Goal: Task Accomplishment & Management: Complete application form

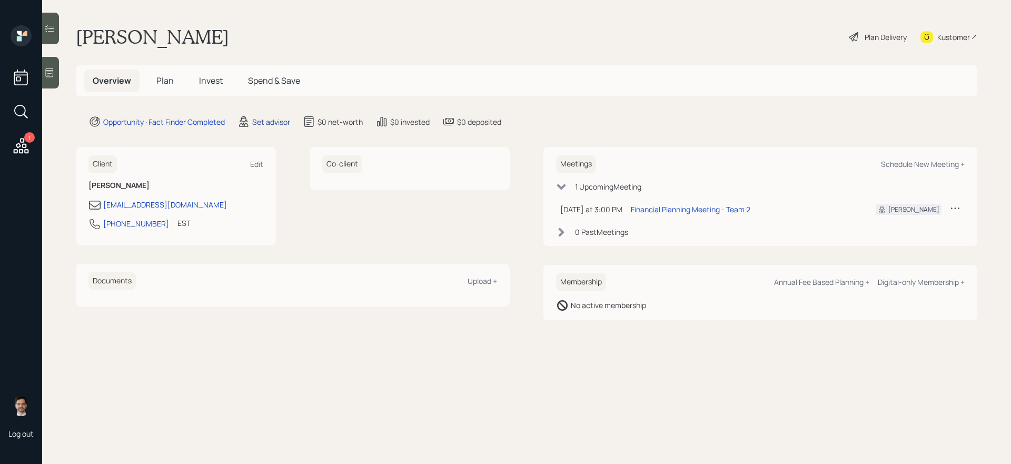
click at [262, 125] on div "Set advisor" at bounding box center [271, 121] width 38 height 11
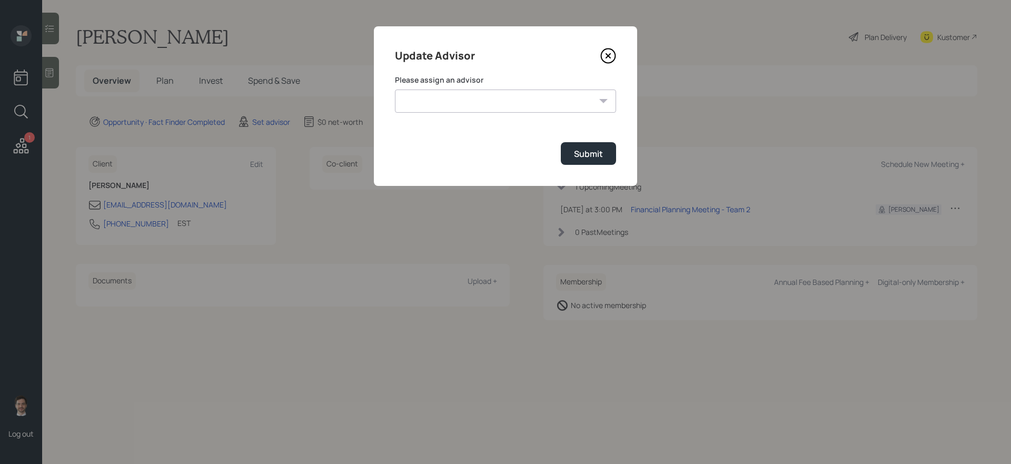
click at [493, 94] on select "[PERSON_NAME] [PERSON_NAME] [PERSON_NAME] End [PERSON_NAME] [PERSON_NAME] [PERS…" at bounding box center [505, 101] width 221 height 23
select select "ef6b64e1-8f62-4a74-b865-a7df4b35b836"
click at [395, 90] on select "[PERSON_NAME] [PERSON_NAME] [PERSON_NAME] End [PERSON_NAME] [PERSON_NAME] [PERS…" at bounding box center [505, 101] width 221 height 23
click at [594, 163] on button "Submit" at bounding box center [588, 153] width 55 height 23
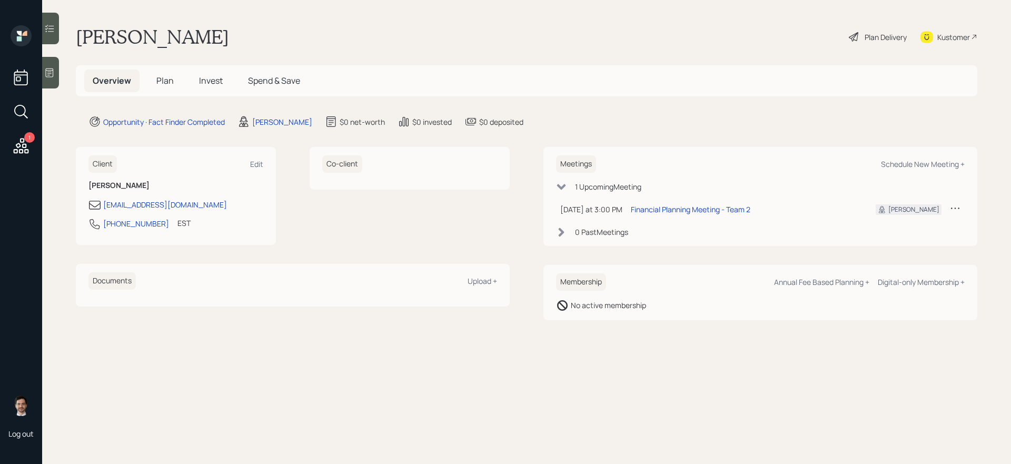
click at [161, 77] on span "Plan" at bounding box center [164, 81] width 17 height 12
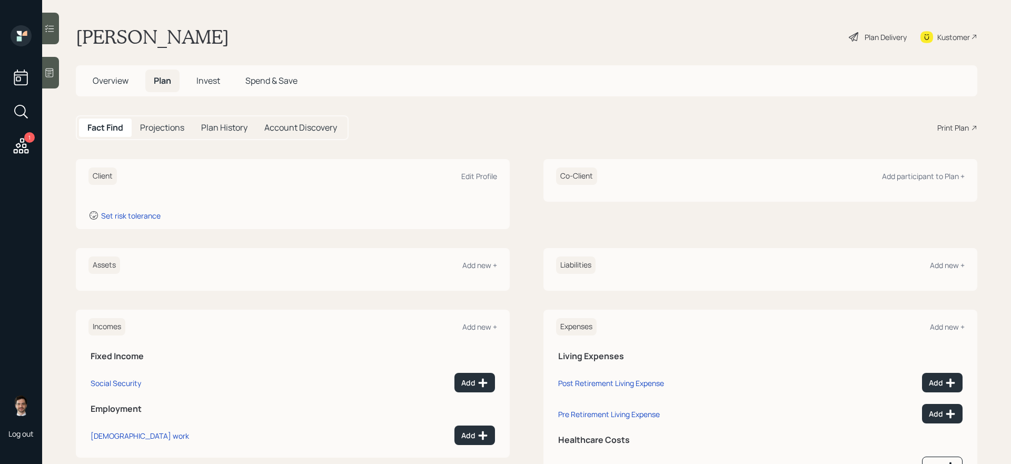
click at [476, 272] on div "Assets Add new +" at bounding box center [292, 265] width 409 height 17
click at [485, 262] on div "Add new +" at bounding box center [479, 265] width 35 height 10
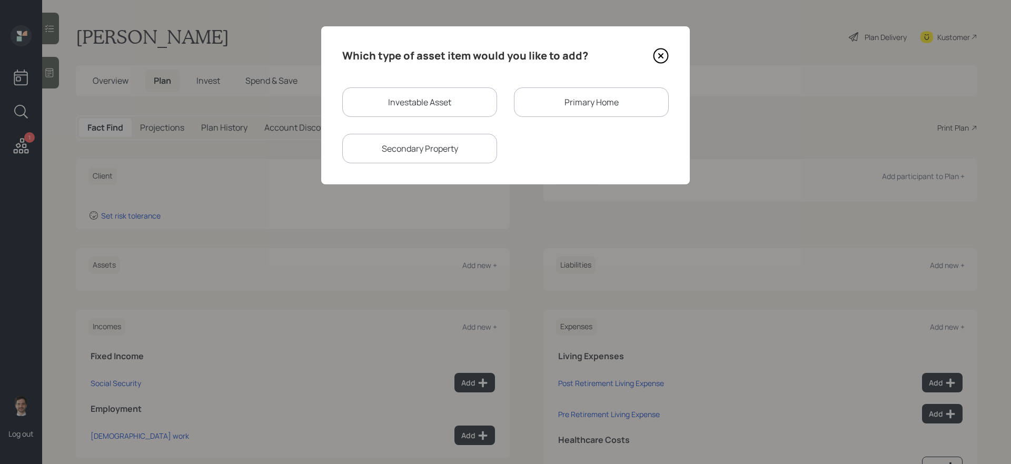
click at [445, 101] on div "Investable Asset" at bounding box center [419, 101] width 155 height 29
select select "taxable"
select select "balanced"
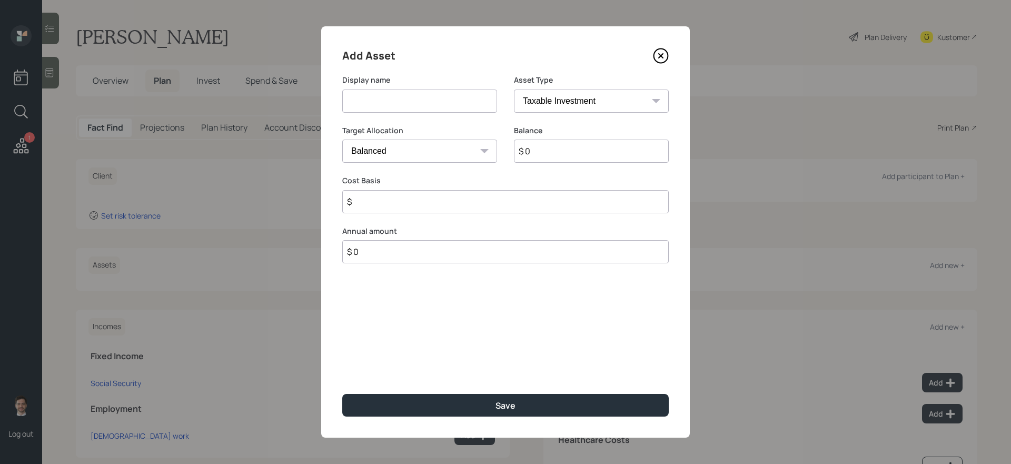
click at [430, 104] on input at bounding box center [419, 101] width 155 height 23
type input "Cash"
type input "$ 400,000"
click at [342, 394] on button "Save" at bounding box center [505, 405] width 327 height 23
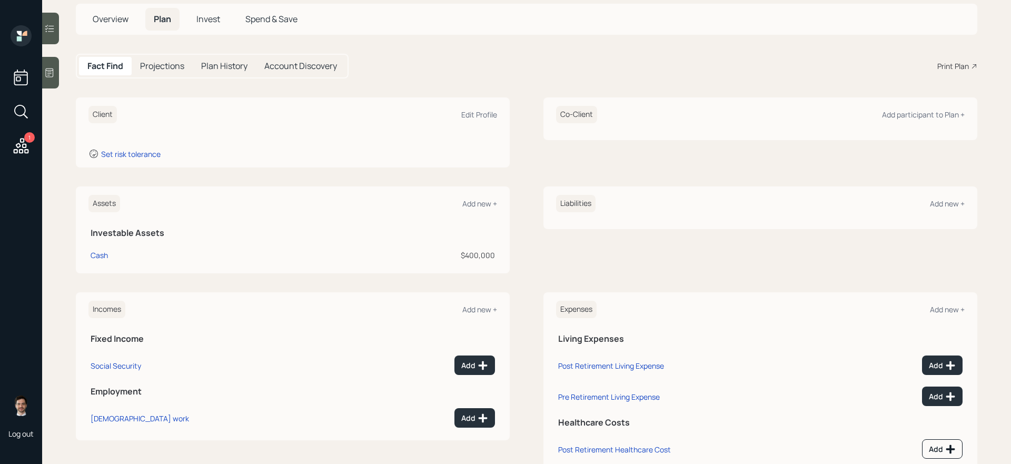
scroll to position [61, 0]
click at [481, 205] on div "Add new +" at bounding box center [479, 205] width 35 height 10
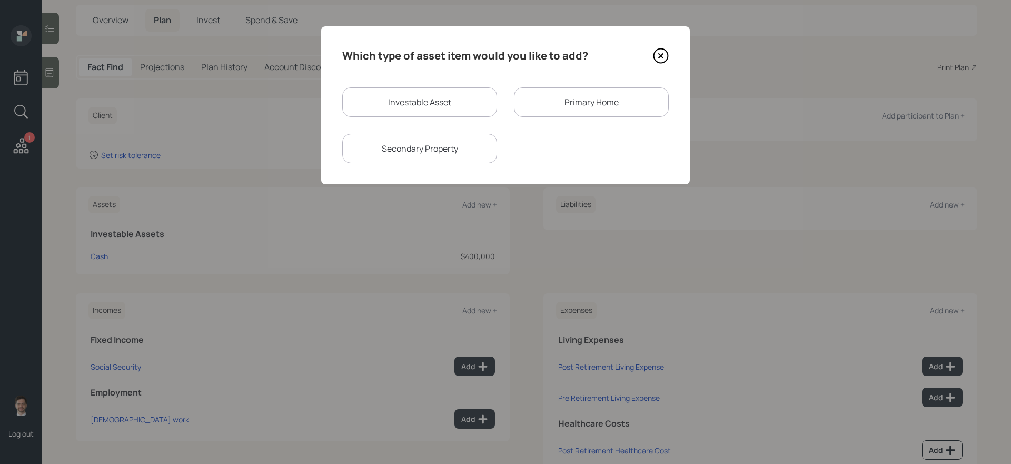
click at [600, 106] on div "Primary Home" at bounding box center [591, 101] width 155 height 29
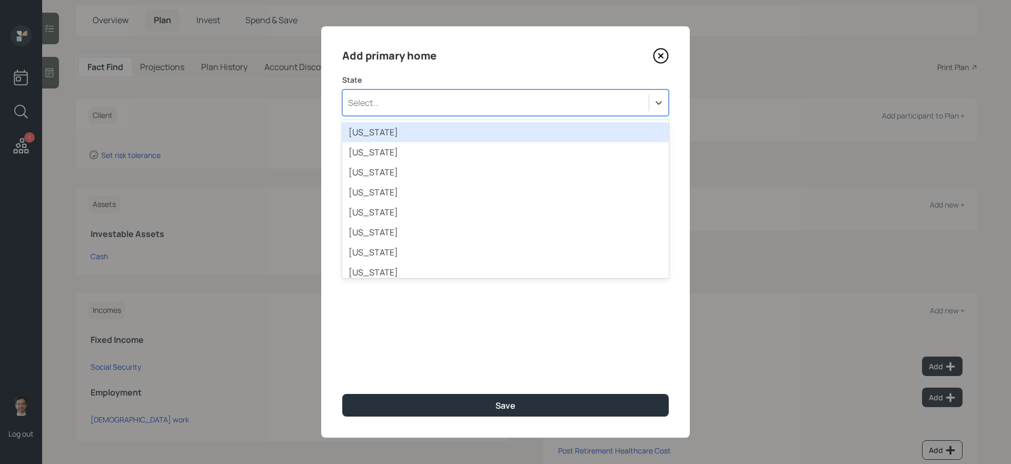
click at [429, 103] on div "Select..." at bounding box center [496, 103] width 306 height 18
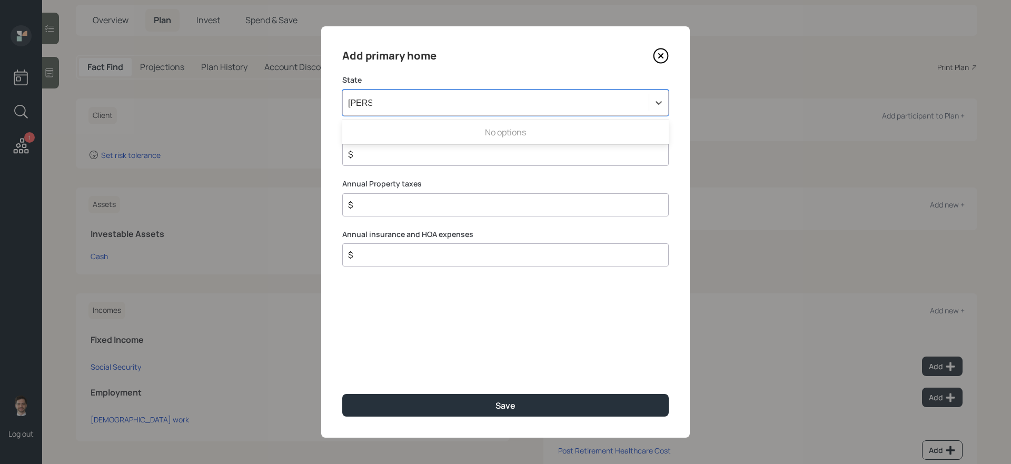
type input "[PERSON_NAME]"
type input "$ 400,000"
click at [342, 394] on button "Save" at bounding box center [505, 405] width 327 height 23
